Goal: Task Accomplishment & Management: Use online tool/utility

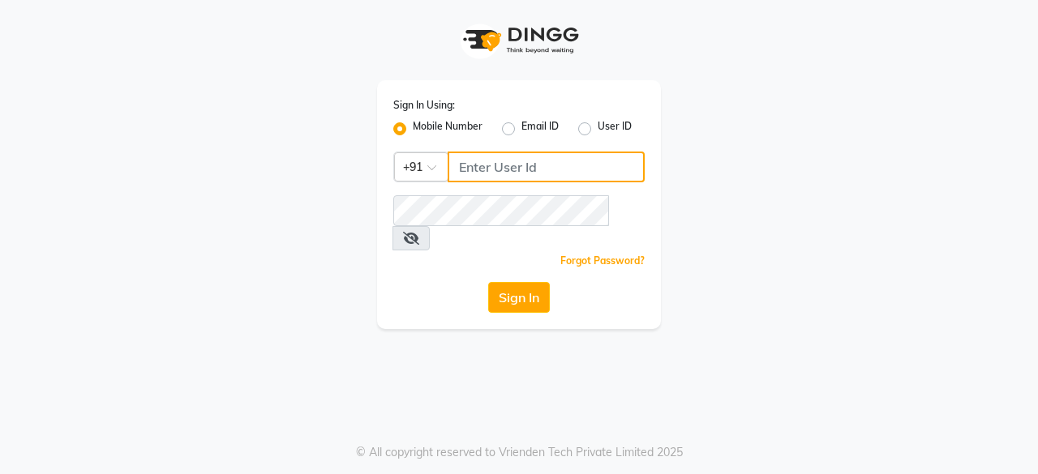
click at [486, 169] on input "Username" at bounding box center [545, 167] width 197 height 31
type input "8585856832"
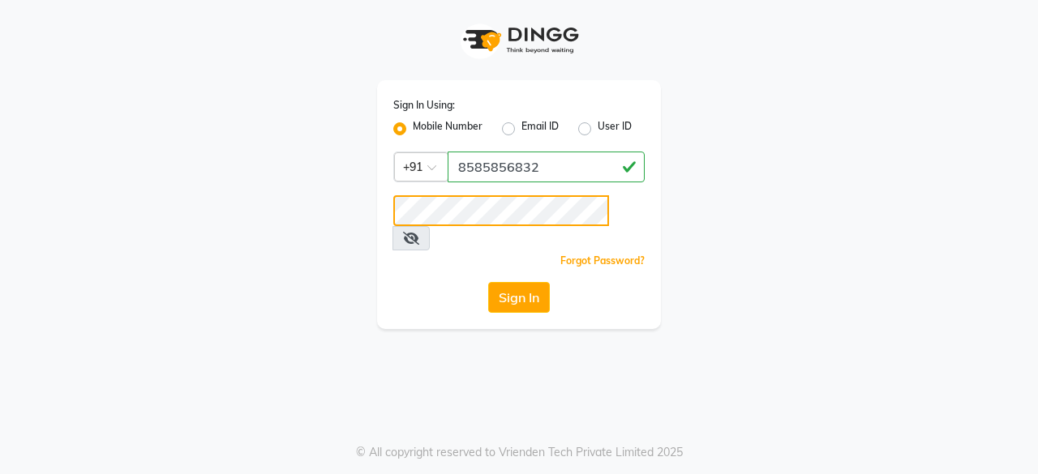
click at [488, 282] on button "Sign In" at bounding box center [519, 297] width 62 height 31
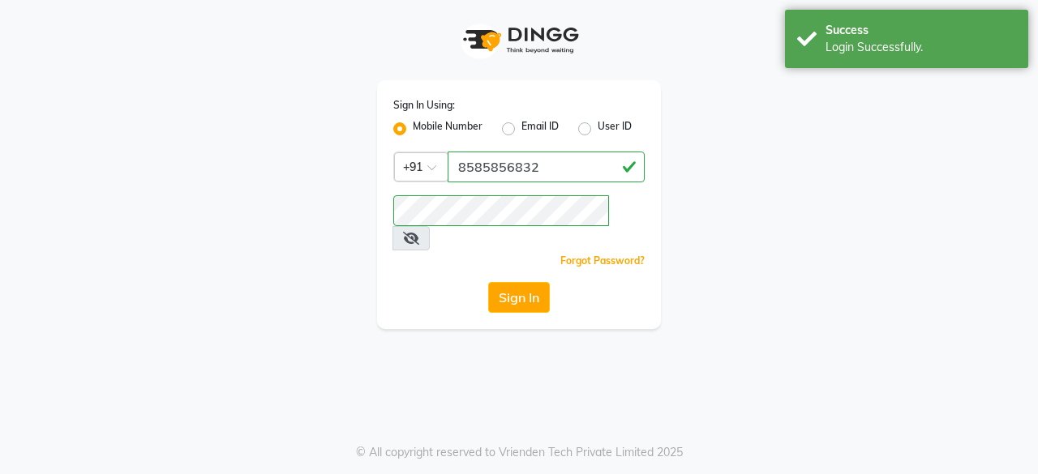
select select "7913"
select select "service"
